Goal: Task Accomplishment & Management: Manage account settings

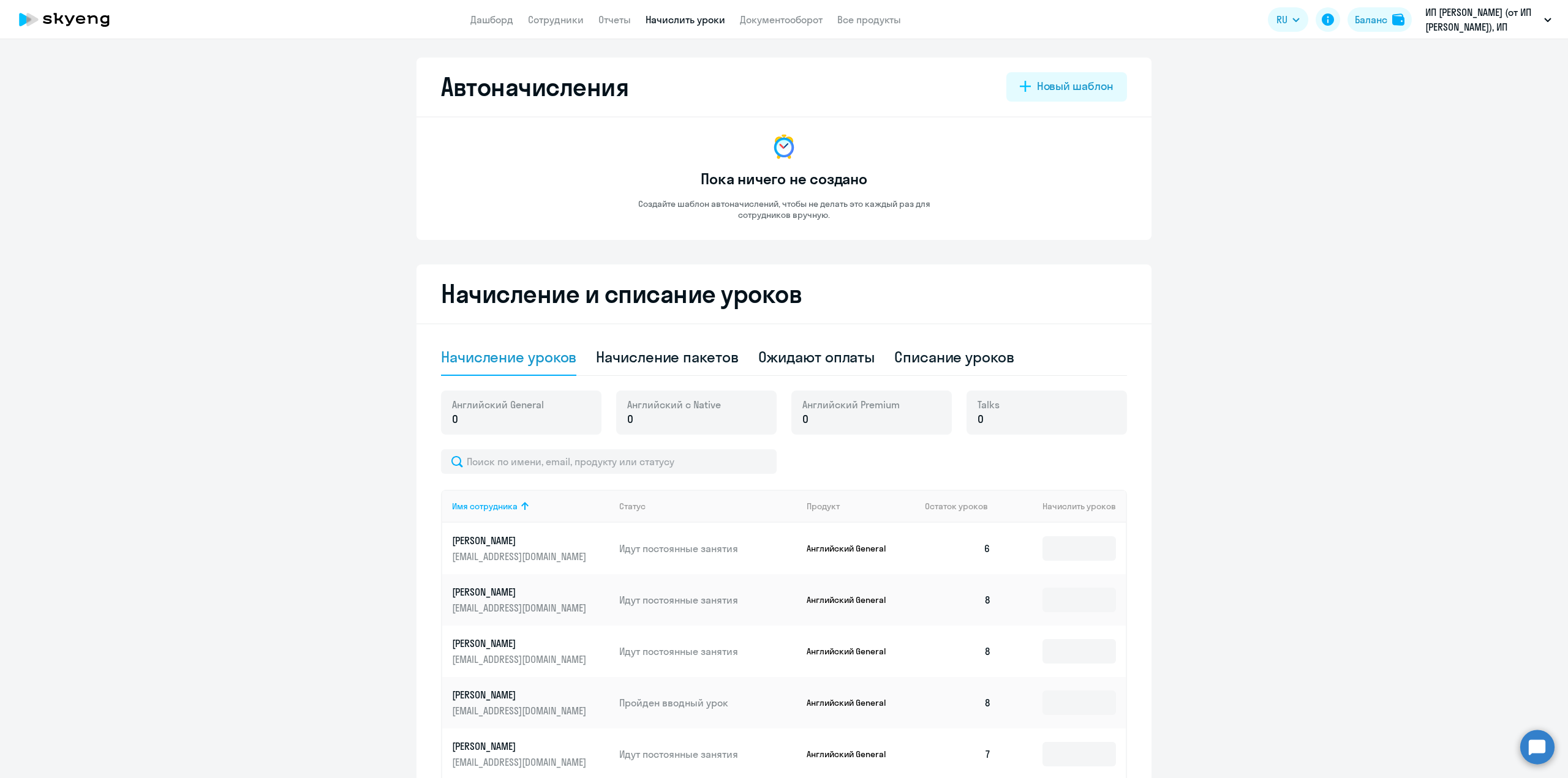
select select "10"
click at [717, 368] on div "Начисление пакетов" at bounding box center [666, 358] width 142 height 37
select select "10"
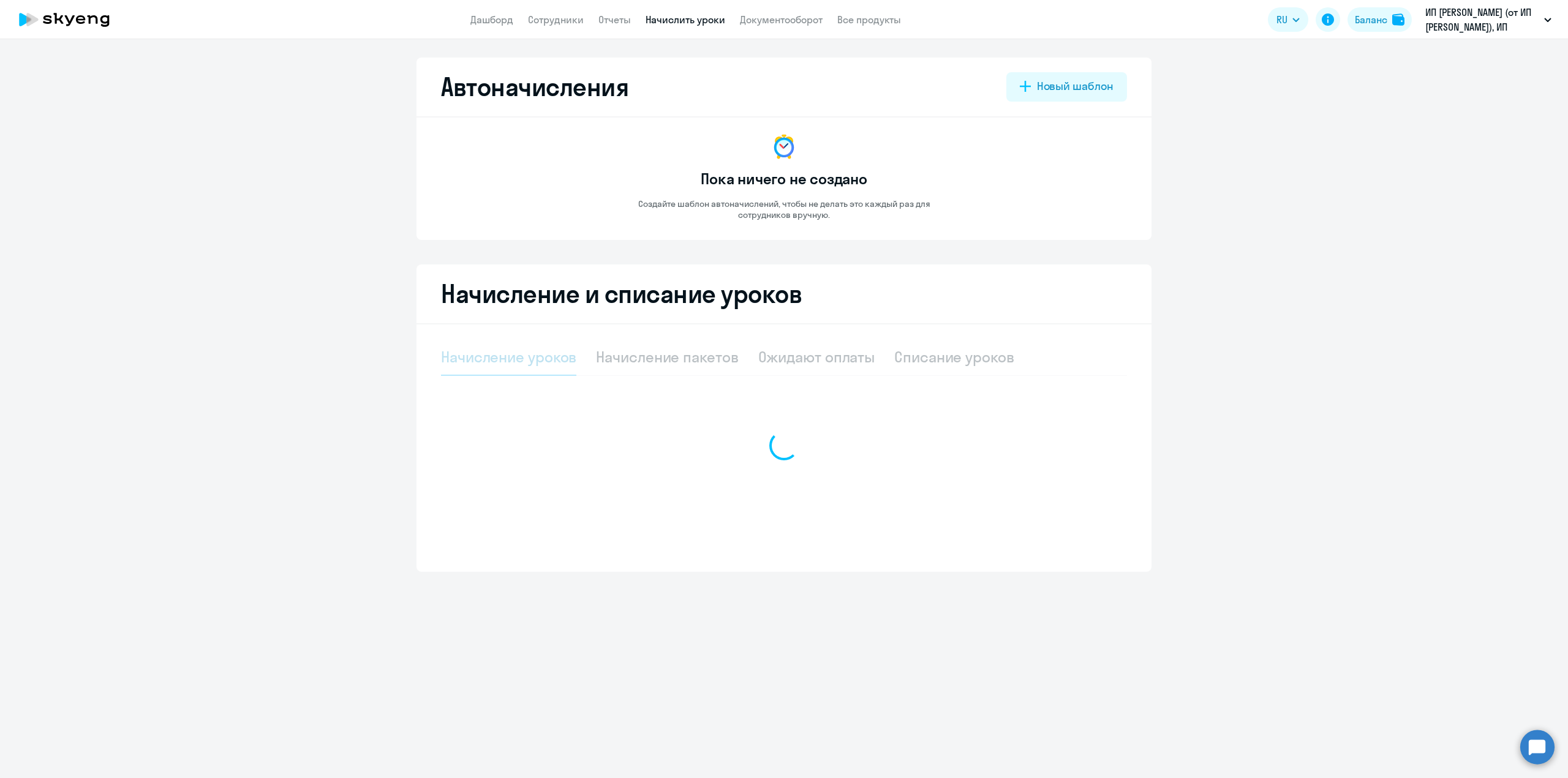
select select "10"
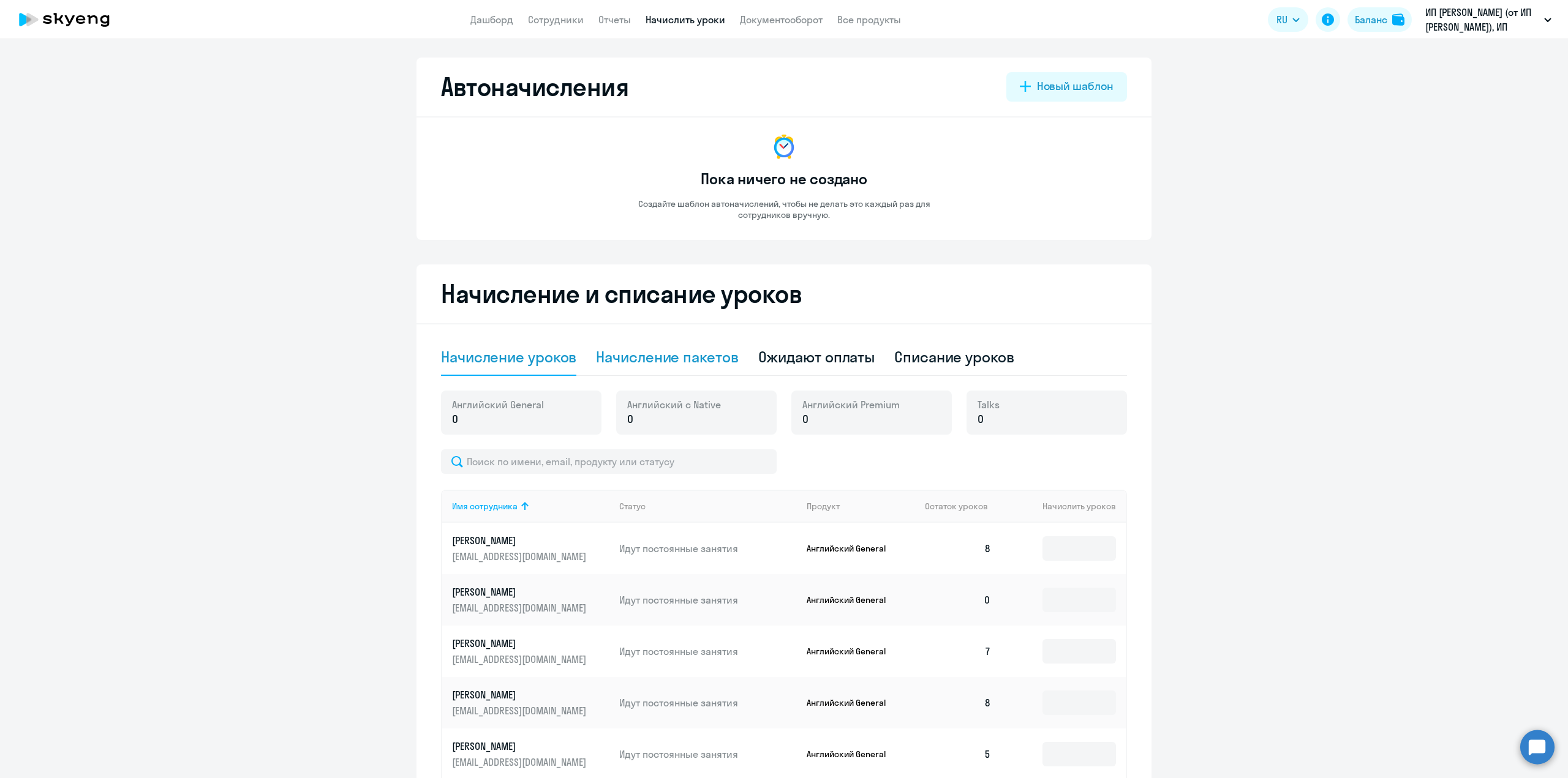
click at [662, 350] on div "Начисление пакетов" at bounding box center [666, 357] width 142 height 19
select select "10"
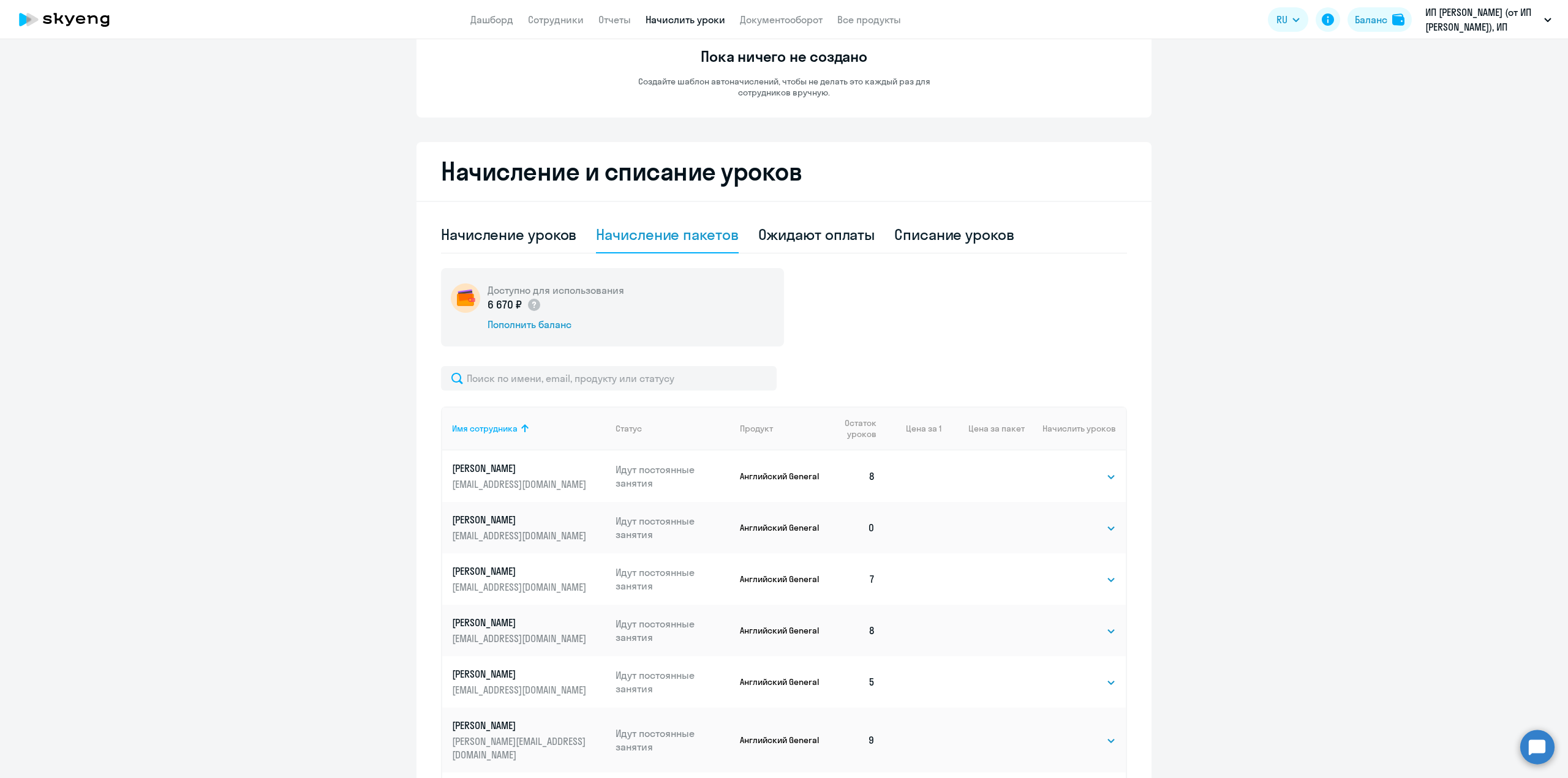
scroll to position [412, 0]
